Goal: Transaction & Acquisition: Purchase product/service

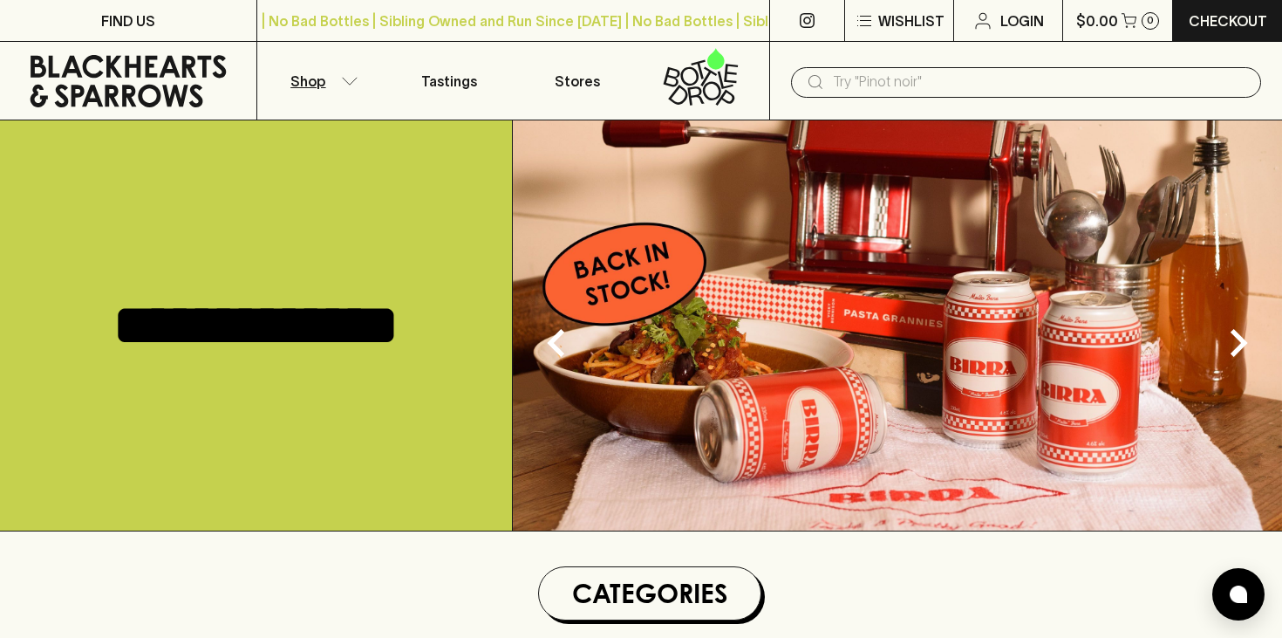
click at [316, 82] on p "Shop" at bounding box center [307, 81] width 35 height 21
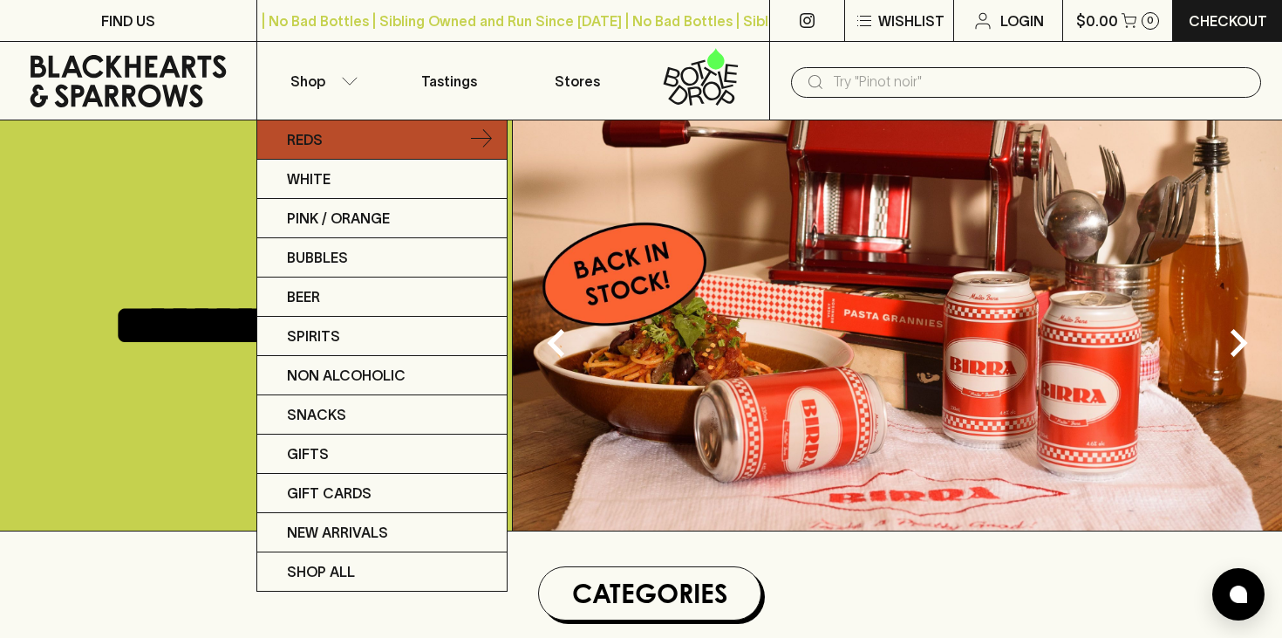
click at [312, 143] on p "Reds" at bounding box center [305, 139] width 36 height 21
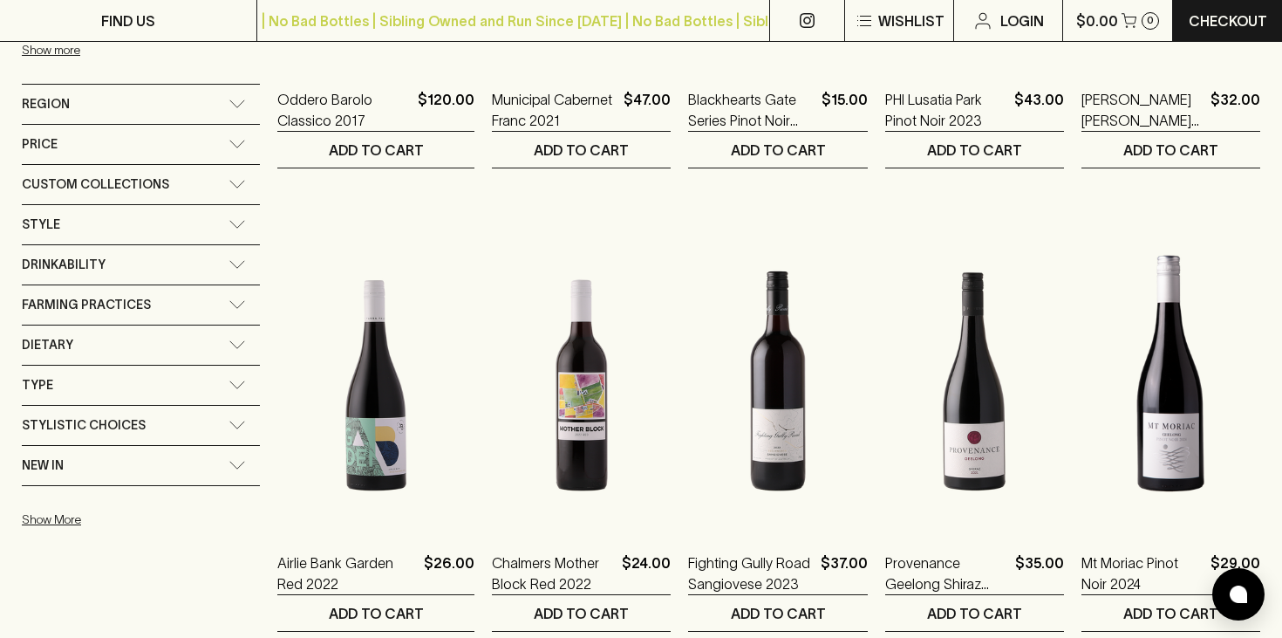
scroll to position [1065, 0]
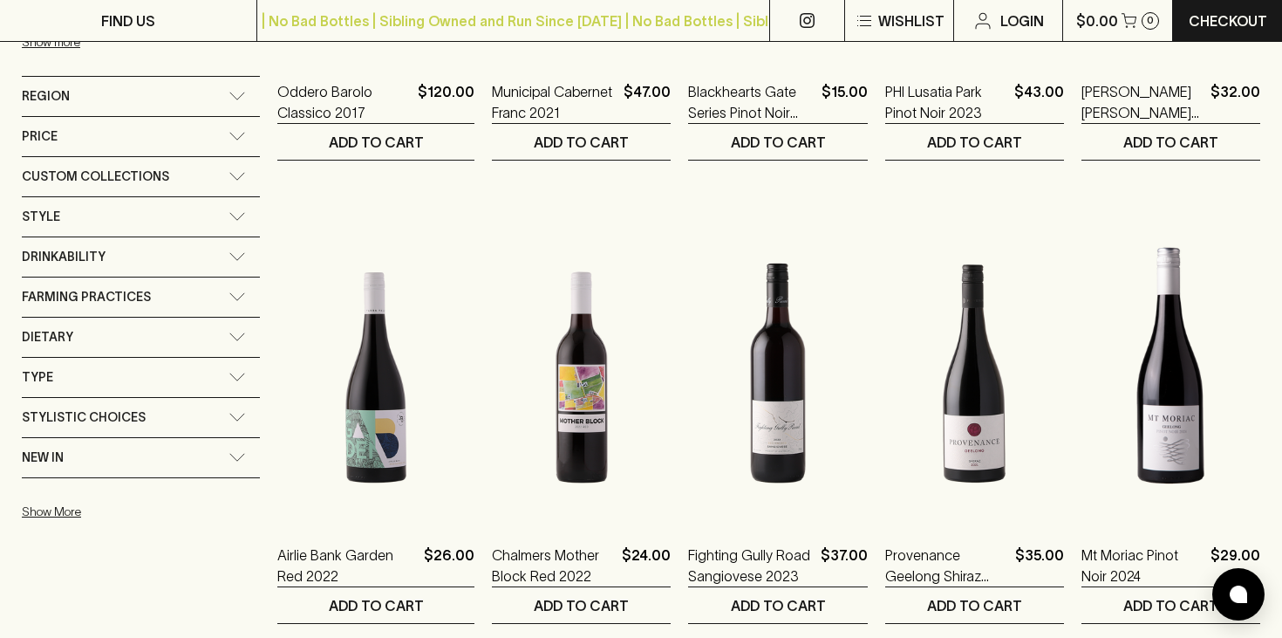
click at [224, 83] on div "Region" at bounding box center [141, 96] width 238 height 39
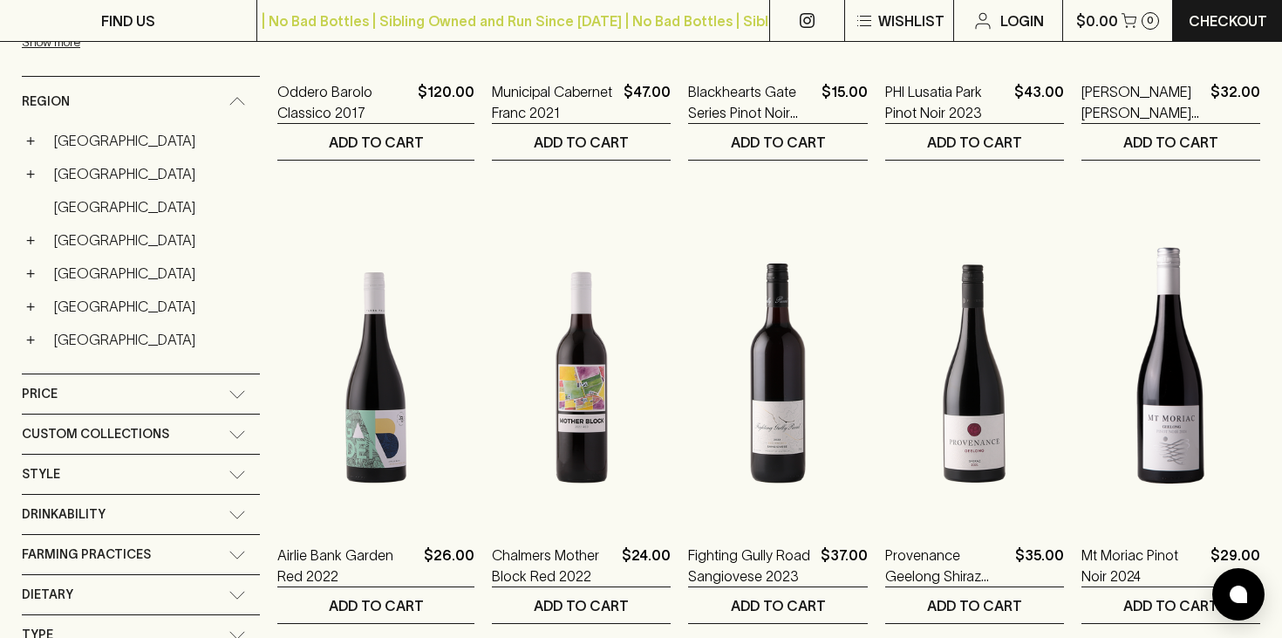
click at [224, 83] on div "Region" at bounding box center [141, 102] width 238 height 50
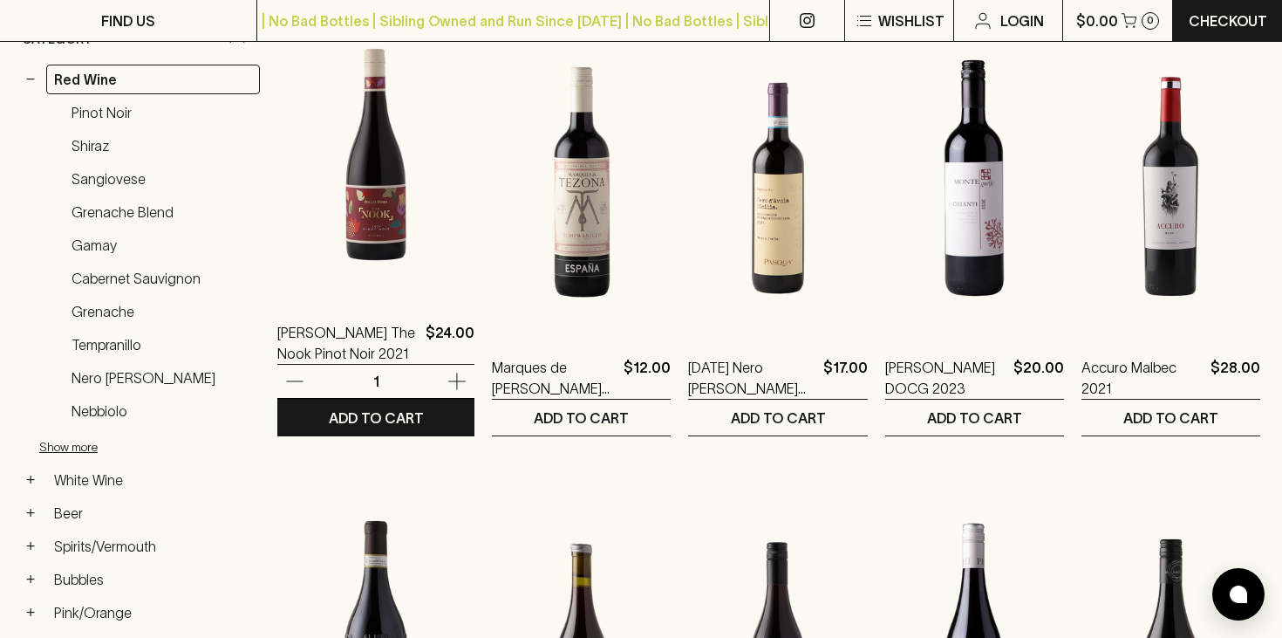
scroll to position [0, 0]
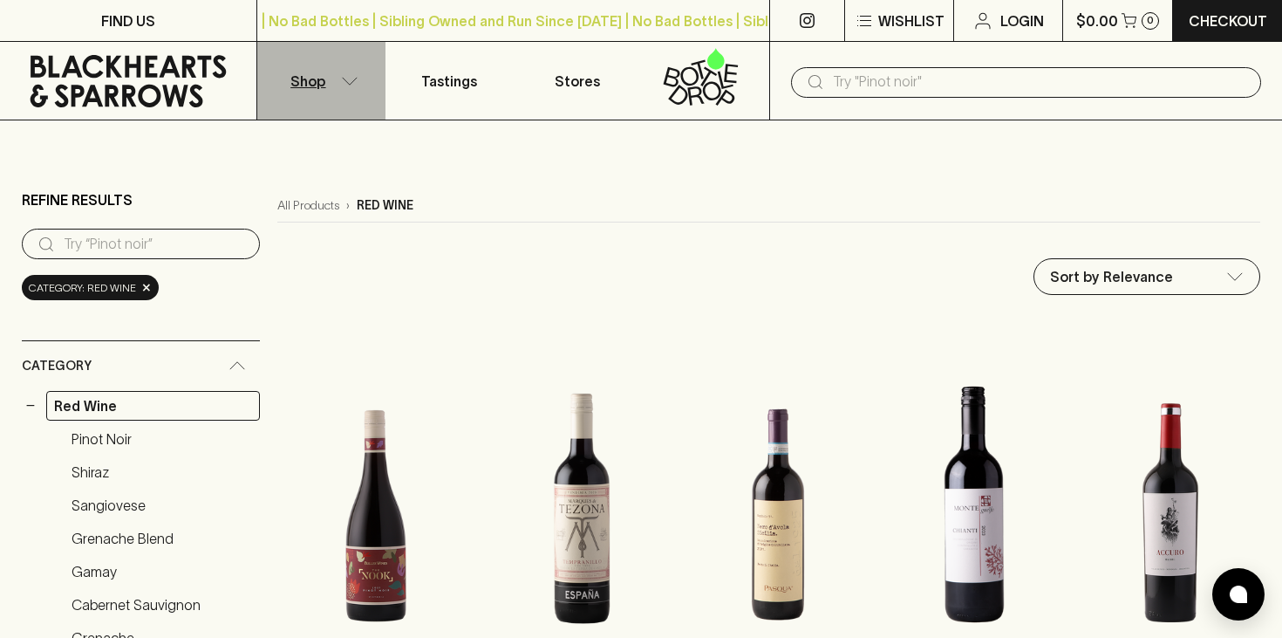
click at [321, 79] on p "Shop" at bounding box center [307, 81] width 35 height 21
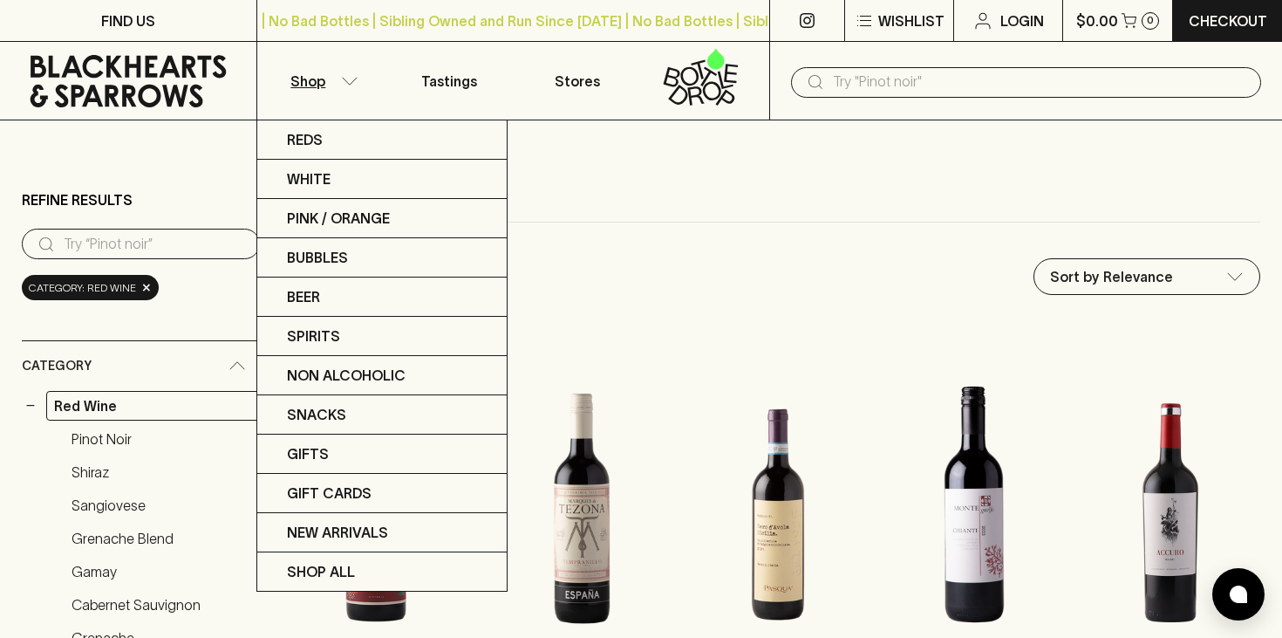
click at [198, 189] on div at bounding box center [641, 319] width 1282 height 638
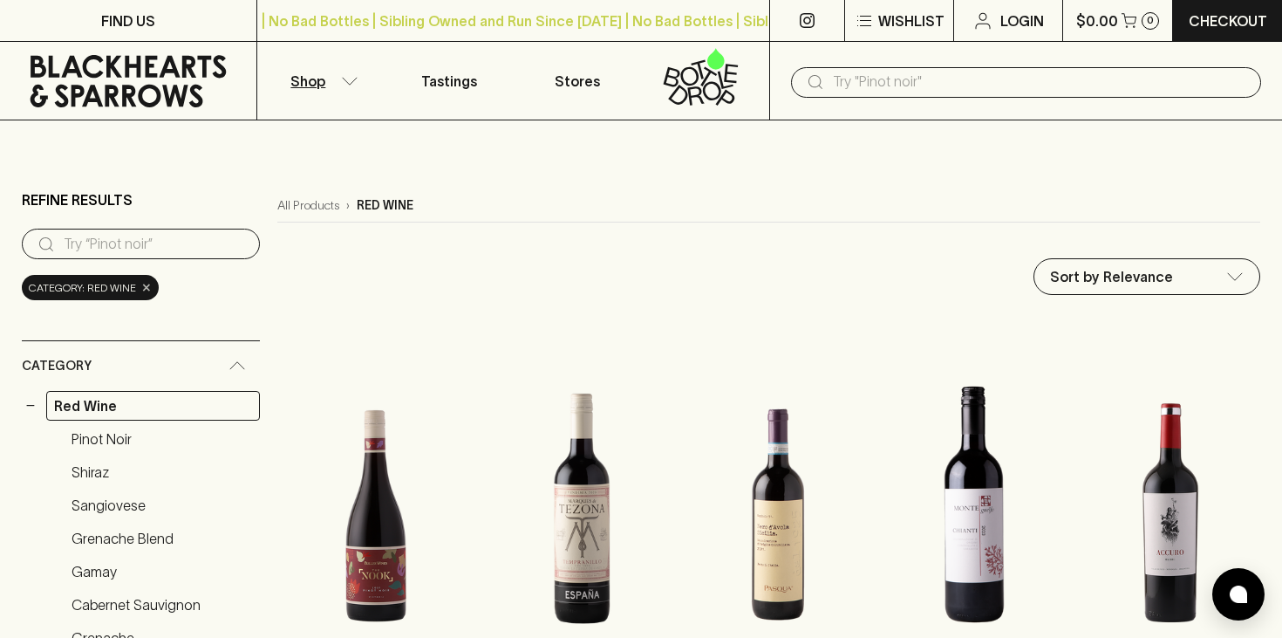
click at [143, 286] on span "×" at bounding box center [146, 287] width 10 height 18
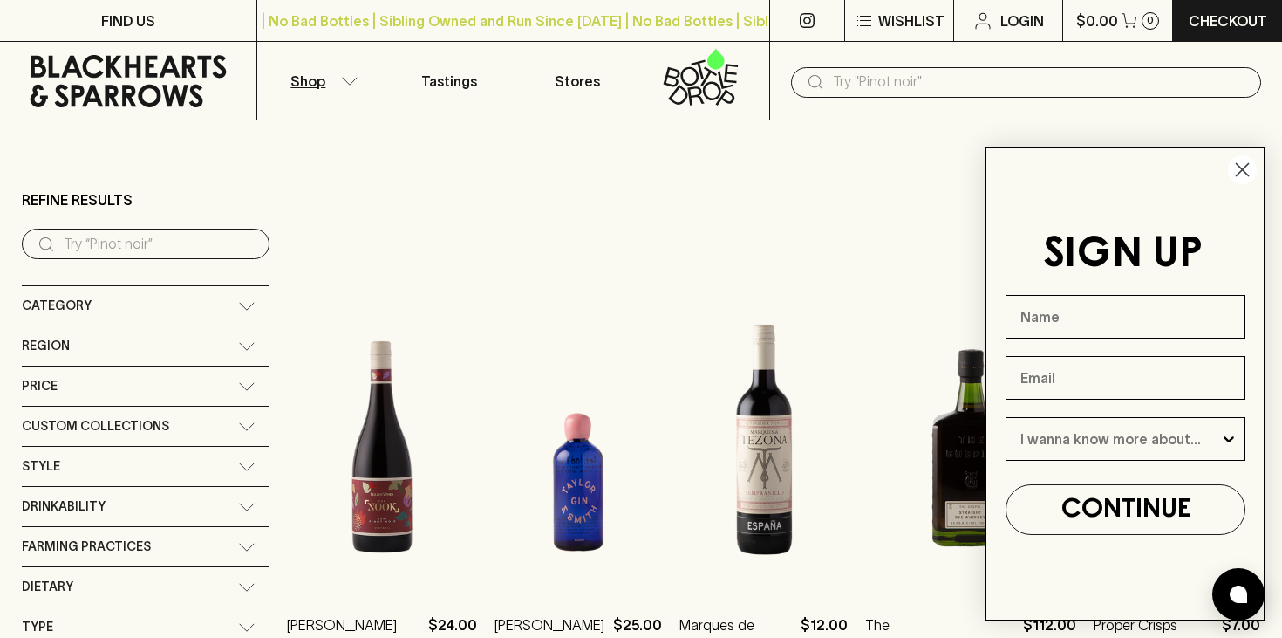
click at [98, 249] on input "search" at bounding box center [160, 244] width 192 height 28
click at [218, 313] on div "Category" at bounding box center [146, 305] width 248 height 39
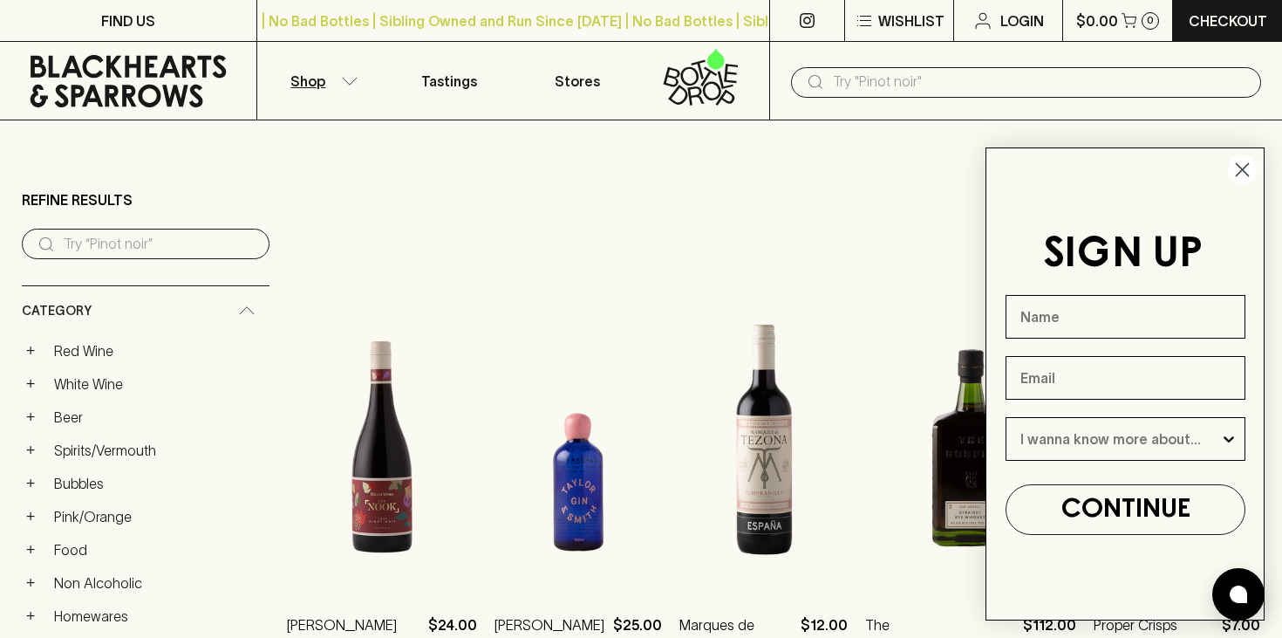
click at [238, 314] on icon at bounding box center [246, 310] width 17 height 9
